Goal: Transaction & Acquisition: Purchase product/service

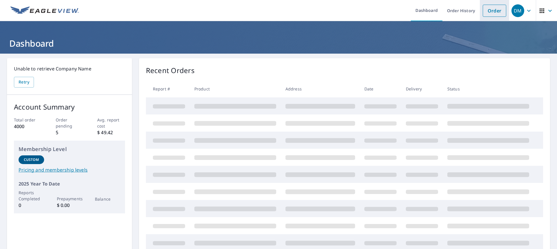
click at [489, 12] on link "Order" at bounding box center [493, 11] width 23 height 12
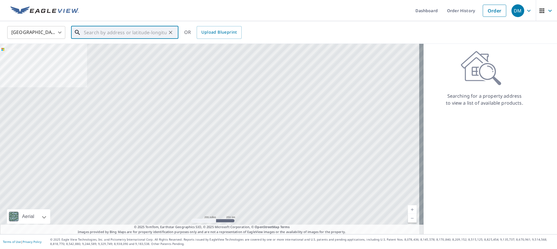
click at [89, 33] on input "text" at bounding box center [125, 32] width 83 height 16
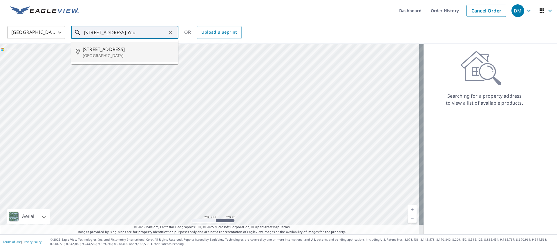
click at [80, 52] on icon at bounding box center [79, 52] width 7 height 7
type input "1048 Ridge Ave Youngstown, OH 44502"
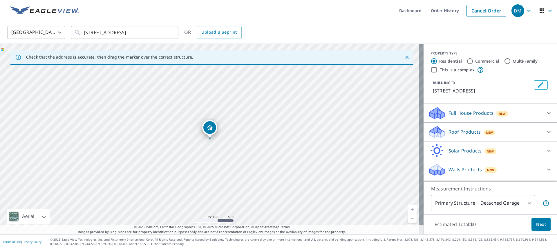
click at [453, 134] on p "Roof Products" at bounding box center [464, 131] width 32 height 7
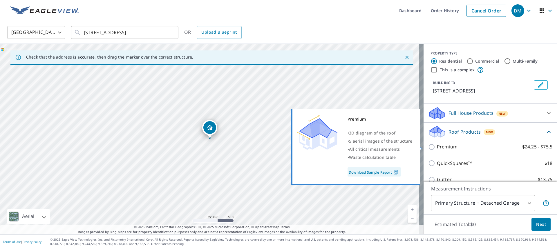
click at [446, 147] on p "Premium" at bounding box center [447, 146] width 21 height 7
click at [437, 147] on input "Premium $24.25 - $75.5" at bounding box center [432, 146] width 9 height 7
checkbox input "true"
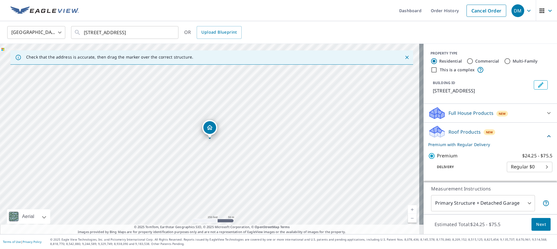
click at [541, 227] on button "Next" at bounding box center [540, 224] width 19 height 13
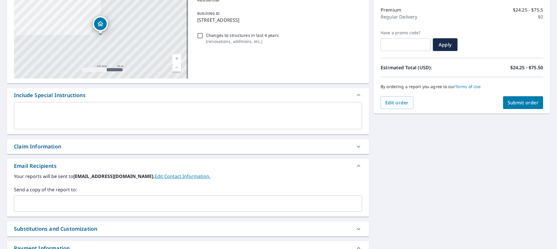
scroll to position [87, 0]
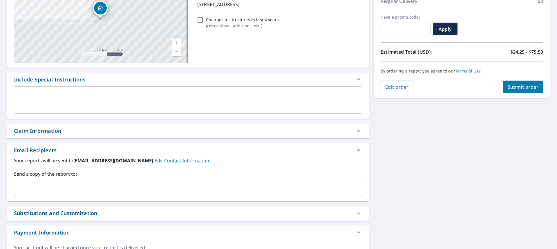
click at [70, 133] on div "Claim Information" at bounding box center [182, 131] width 337 height 8
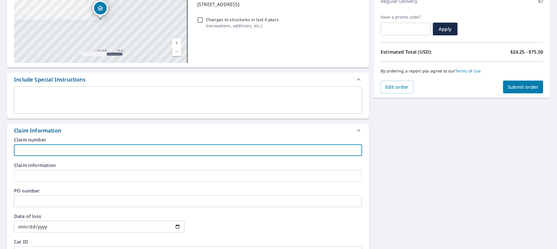
click at [63, 149] on input "text" at bounding box center [188, 150] width 348 height 12
type input "Boak-Kelci"
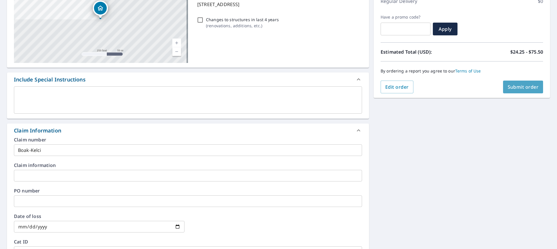
click at [519, 88] on span "Submit order" at bounding box center [522, 87] width 31 height 6
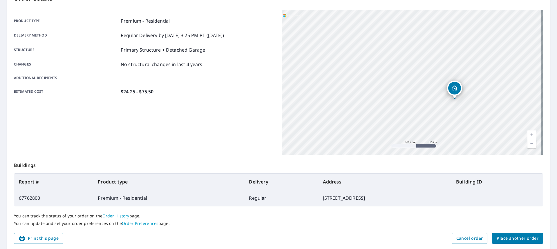
scroll to position [74, 0]
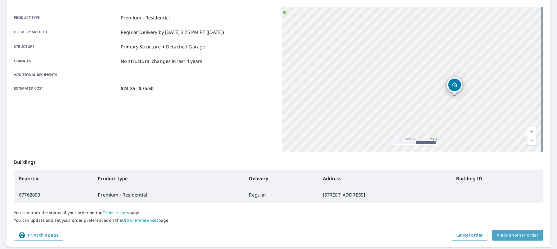
click at [505, 235] on span "Place another order" at bounding box center [517, 235] width 42 height 7
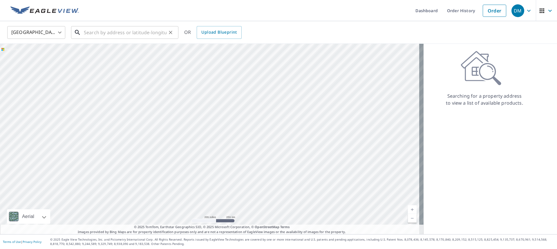
click at [139, 36] on input "text" at bounding box center [125, 32] width 83 height 16
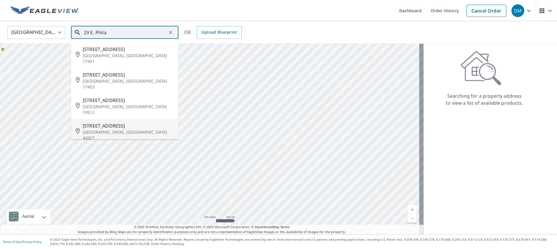
click at [117, 129] on p "Youngstown, OH 44507" at bounding box center [128, 135] width 91 height 12
type input "29 E Philadelphia Ave Youngstown, OH 44507"
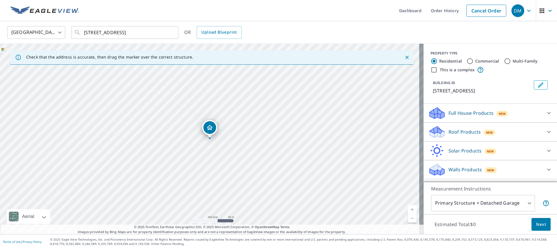
click at [442, 139] on div "Roof Products New" at bounding box center [485, 132] width 114 height 14
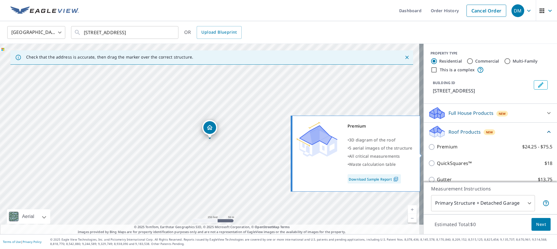
click at [432, 150] on input "Premium $24.25 - $75.5" at bounding box center [432, 146] width 9 height 7
checkbox input "true"
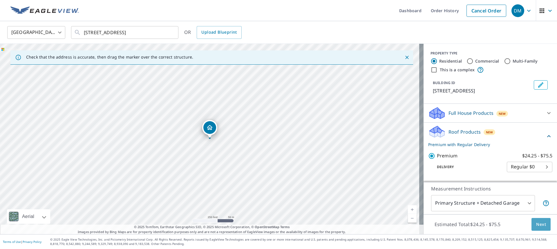
click at [537, 224] on span "Next" at bounding box center [541, 224] width 10 height 7
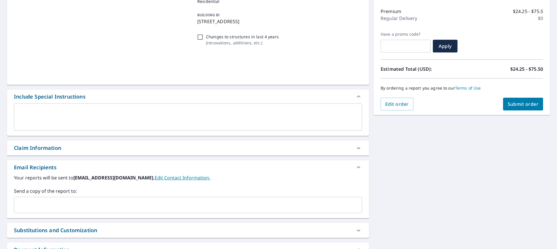
scroll to position [116, 0]
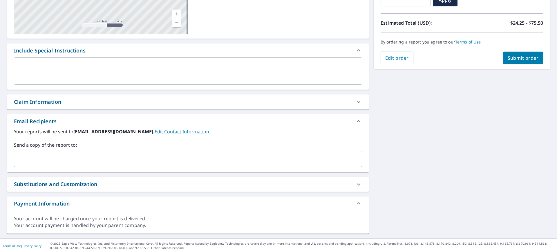
click at [48, 106] on div "Claim Information" at bounding box center [37, 102] width 47 height 8
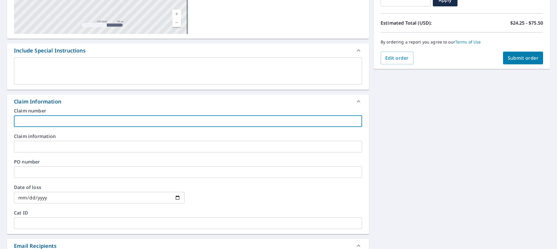
click at [49, 119] on input "text" at bounding box center [188, 121] width 348 height 12
type input "Boak-Kelci"
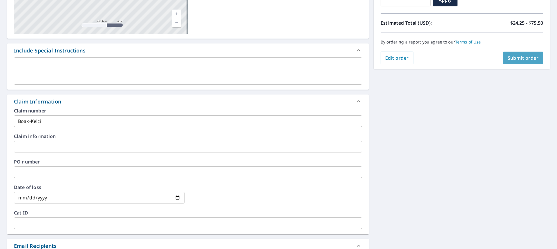
click at [522, 61] on button "Submit order" at bounding box center [523, 58] width 40 height 13
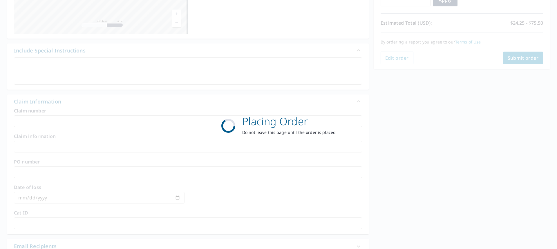
scroll to position [92, 0]
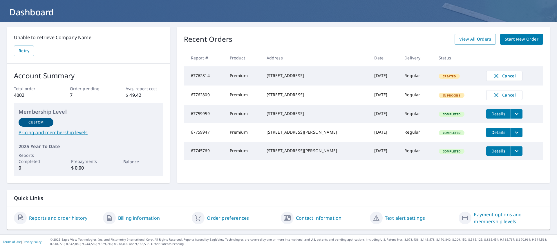
scroll to position [31, 0]
click at [466, 43] on span "View All Orders" at bounding box center [475, 39] width 32 height 7
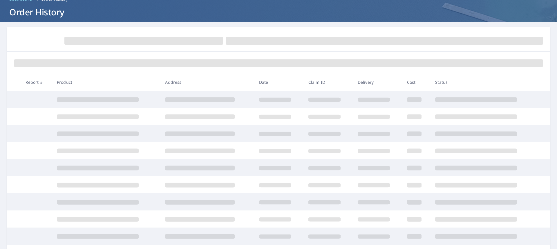
scroll to position [31, 0]
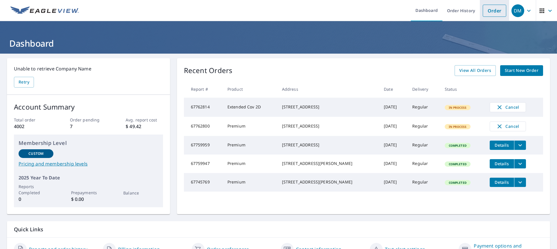
drag, startPoint x: 493, startPoint y: 12, endPoint x: 493, endPoint y: 16, distance: 3.2
click at [493, 12] on link "Order" at bounding box center [493, 11] width 23 height 12
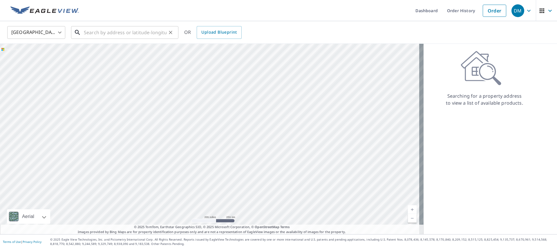
click at [104, 35] on input "text" at bounding box center [125, 32] width 83 height 16
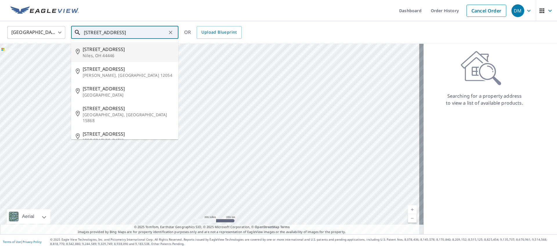
click at [96, 54] on p "Niles, OH 44446" at bounding box center [128, 56] width 91 height 6
type input "44 Cherry Ave Niles, OH 44446"
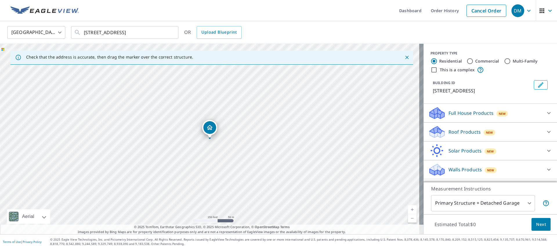
click at [454, 132] on p "Roof Products" at bounding box center [464, 131] width 32 height 7
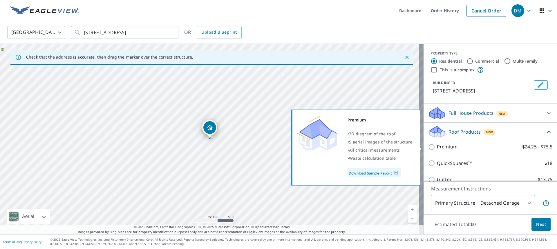
click at [439, 147] on p "Premium" at bounding box center [447, 146] width 21 height 7
click at [437, 147] on input "Premium $24.25 - $75.5" at bounding box center [432, 146] width 9 height 7
checkbox input "true"
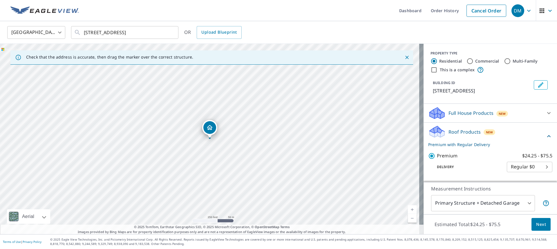
click at [541, 226] on span "Next" at bounding box center [541, 224] width 10 height 7
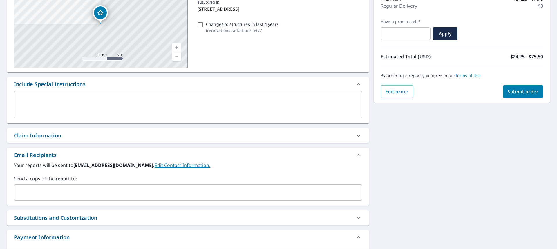
scroll to position [87, 0]
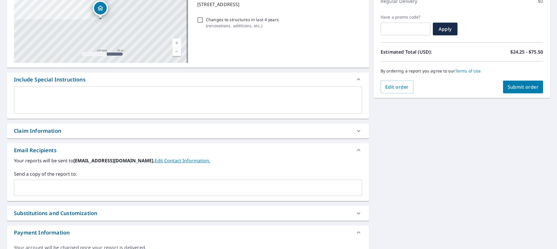
click at [26, 125] on div "Claim Information" at bounding box center [188, 130] width 362 height 15
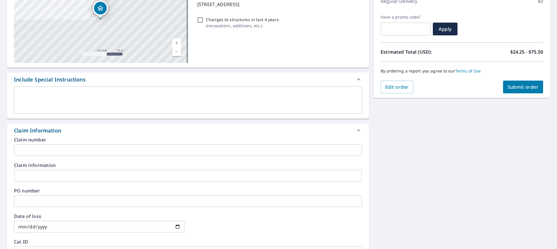
click at [30, 147] on input "text" at bounding box center [188, 150] width 348 height 12
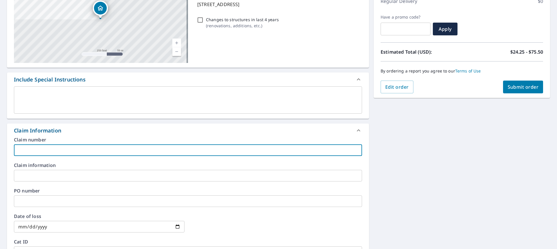
type input "[PERSON_NAME]"
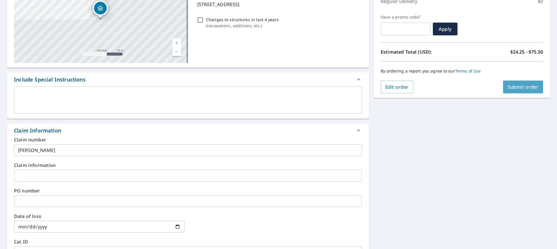
click at [527, 86] on span "Submit order" at bounding box center [522, 87] width 31 height 6
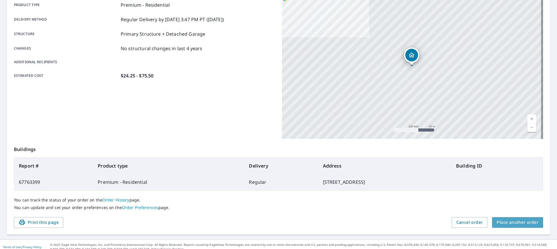
click at [511, 222] on span "Place another order" at bounding box center [517, 222] width 42 height 7
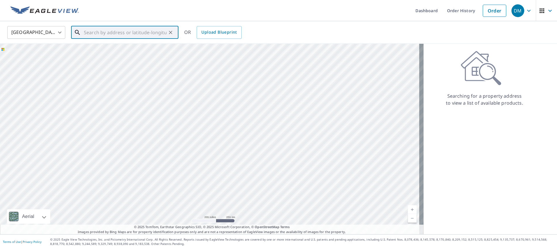
click at [93, 33] on input "text" at bounding box center [125, 32] width 83 height 16
click at [90, 55] on p "Youngstown, OH 44509" at bounding box center [128, 59] width 91 height 12
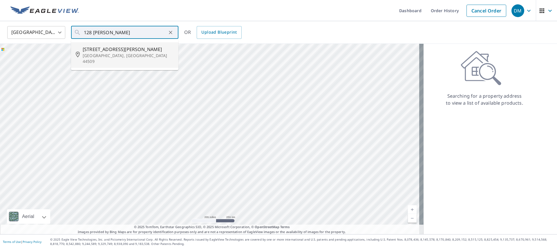
type input "128 N Brockway Ave Youngstown, OH 44509"
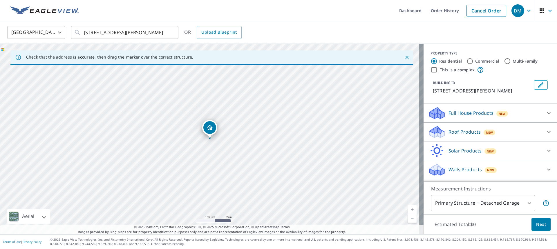
click at [452, 135] on p "Roof Products" at bounding box center [464, 131] width 32 height 7
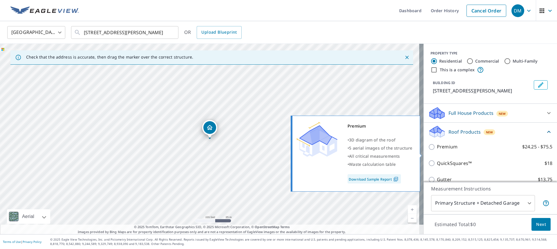
click at [439, 150] on p "Premium" at bounding box center [447, 146] width 21 height 7
click at [437, 150] on input "Premium $24.25 - $75.5" at bounding box center [432, 146] width 9 height 7
checkbox input "true"
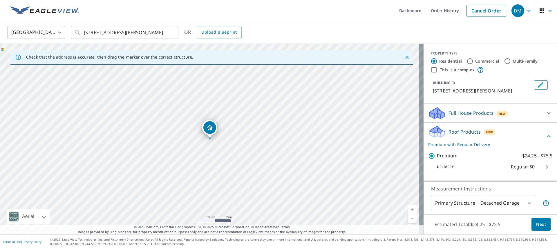
click at [536, 224] on span "Next" at bounding box center [541, 224] width 10 height 7
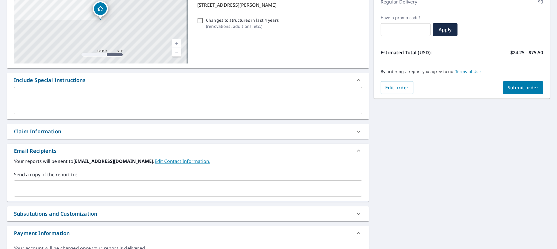
scroll to position [87, 0]
click at [34, 133] on div "Claim Information" at bounding box center [37, 131] width 47 height 8
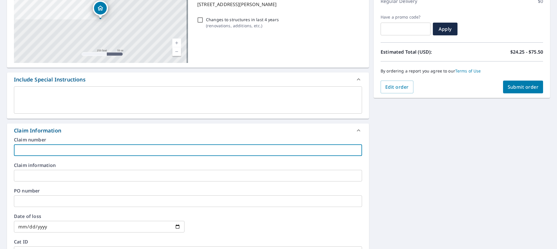
click at [37, 151] on input "text" at bounding box center [188, 150] width 348 height 12
type input "[PERSON_NAME]"
click at [524, 90] on span "Submit order" at bounding box center [522, 87] width 31 height 6
